Goal: Book appointment/travel/reservation

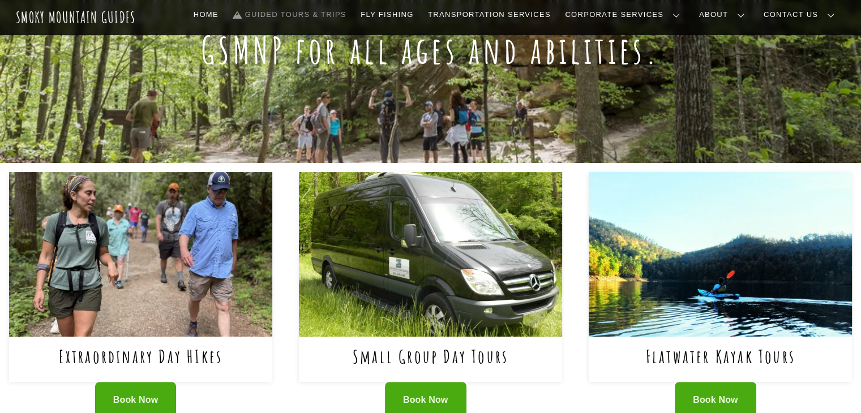
scroll to position [396, 0]
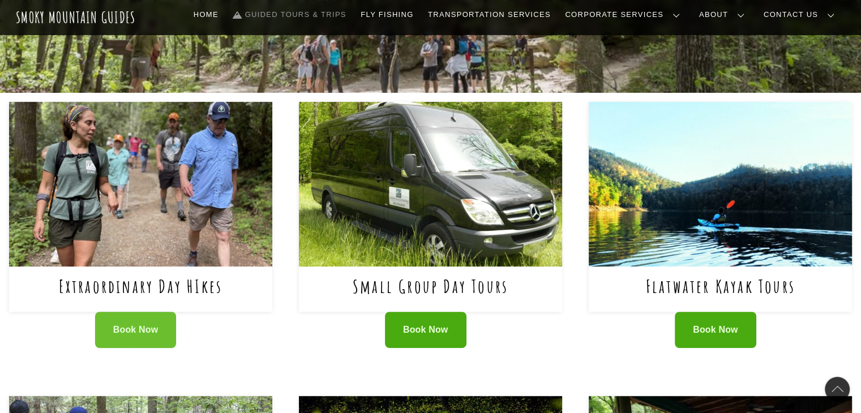
click at [131, 318] on link "Book Now" at bounding box center [136, 330] width 82 height 37
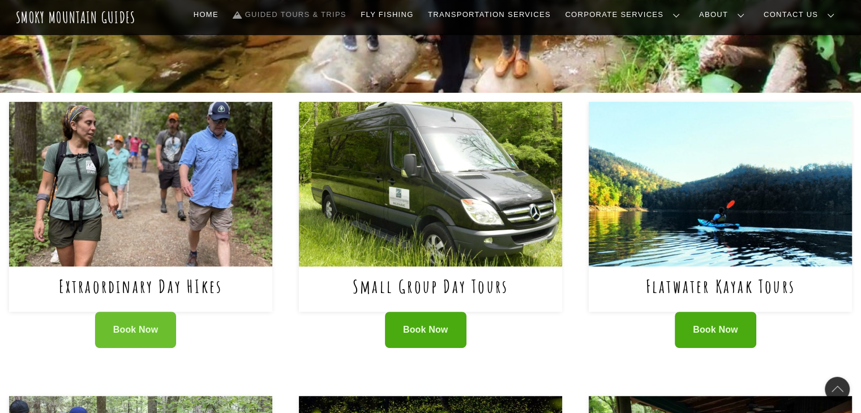
click at [118, 331] on span "Book Now" at bounding box center [135, 330] width 45 height 12
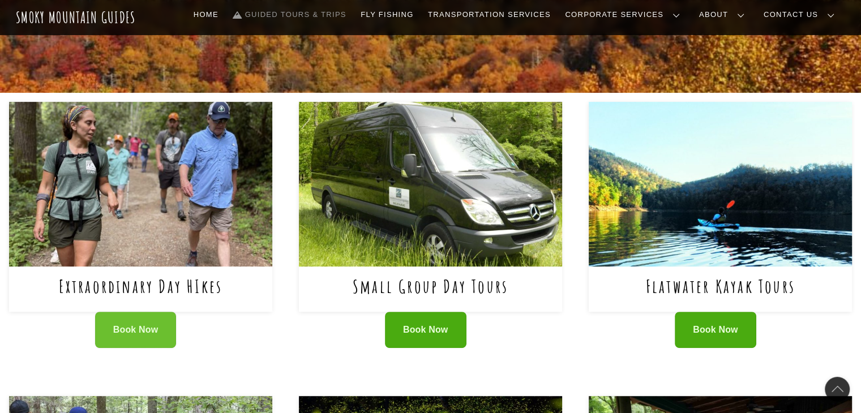
click at [136, 328] on span "Book Now" at bounding box center [135, 330] width 45 height 12
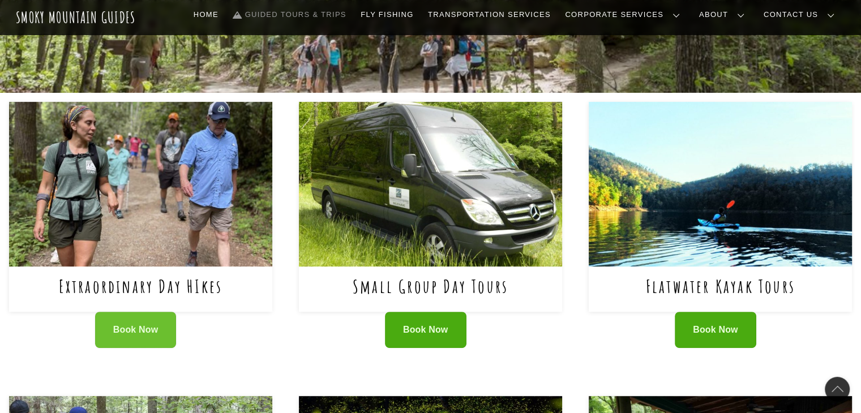
click at [138, 323] on link "Book Now" at bounding box center [136, 330] width 82 height 37
